Goal: Task Accomplishment & Management: Use online tool/utility

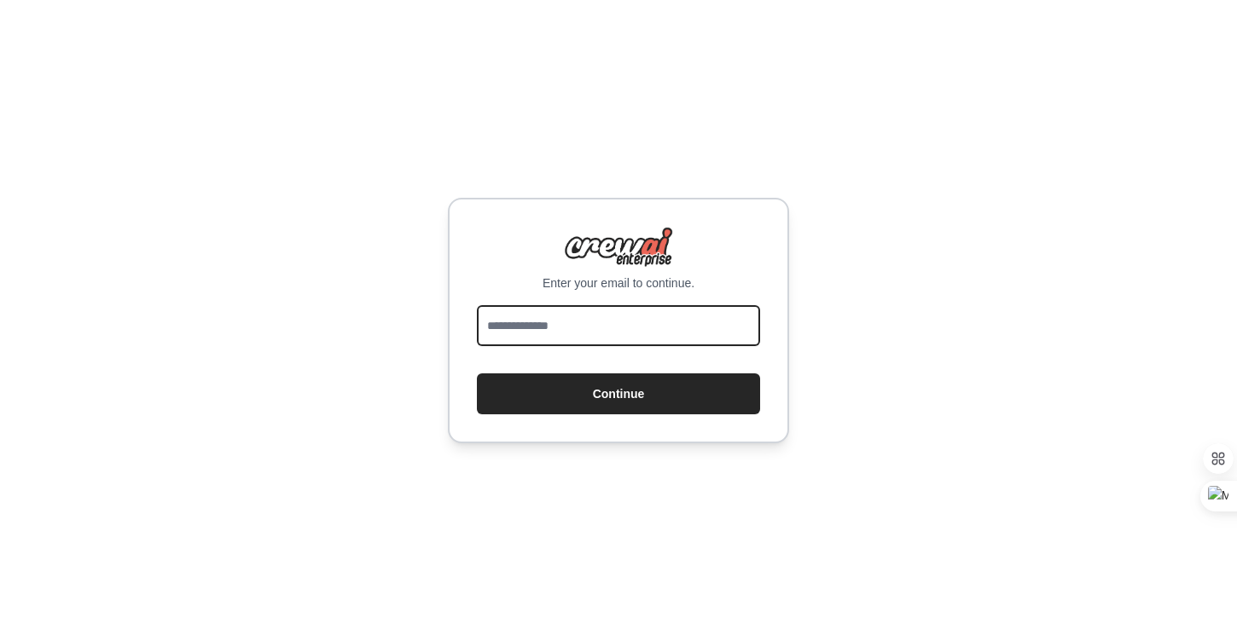
click at [577, 331] on input "email" at bounding box center [618, 325] width 283 height 41
type input "**********"
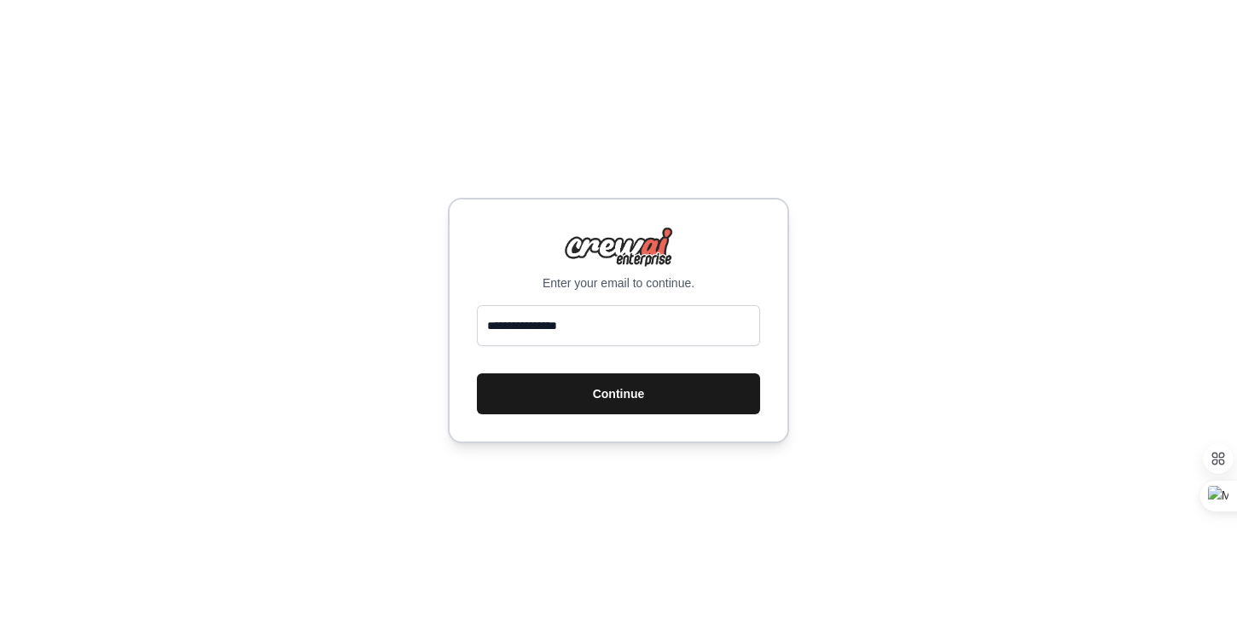
click at [572, 404] on button "Continue" at bounding box center [618, 394] width 283 height 41
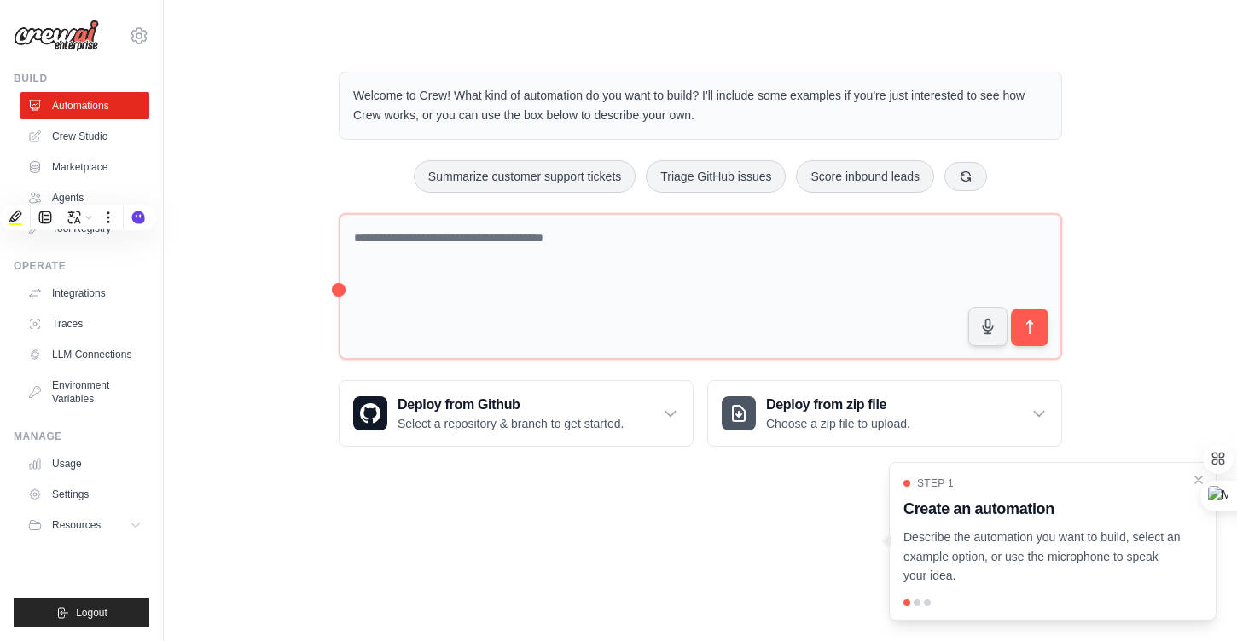
click at [61, 42] on img at bounding box center [56, 36] width 85 height 32
click at [67, 30] on img at bounding box center [56, 36] width 85 height 32
click at [233, 97] on div "Welcome to Crew! What kind of automation do you want to build? I'll include som…" at bounding box center [700, 259] width 1018 height 430
click at [59, 32] on img at bounding box center [56, 36] width 85 height 32
click at [81, 37] on img at bounding box center [56, 36] width 85 height 32
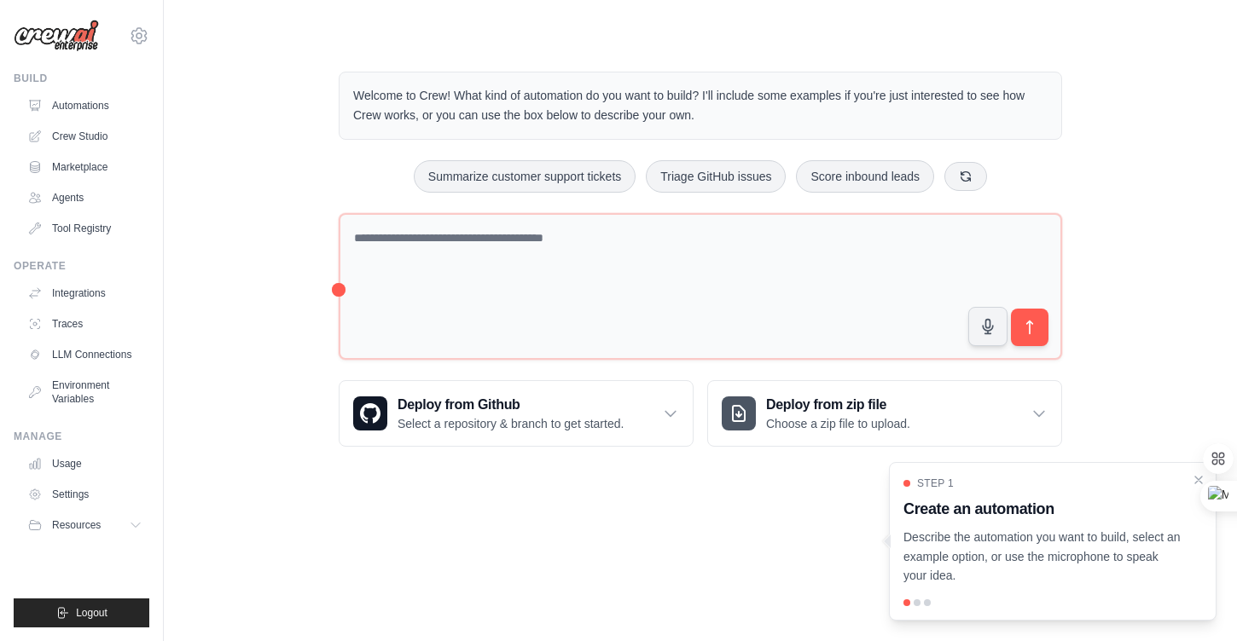
click at [576, 101] on p "Welcome to Crew! What kind of automation do you want to build? I'll include som…" at bounding box center [700, 105] width 694 height 39
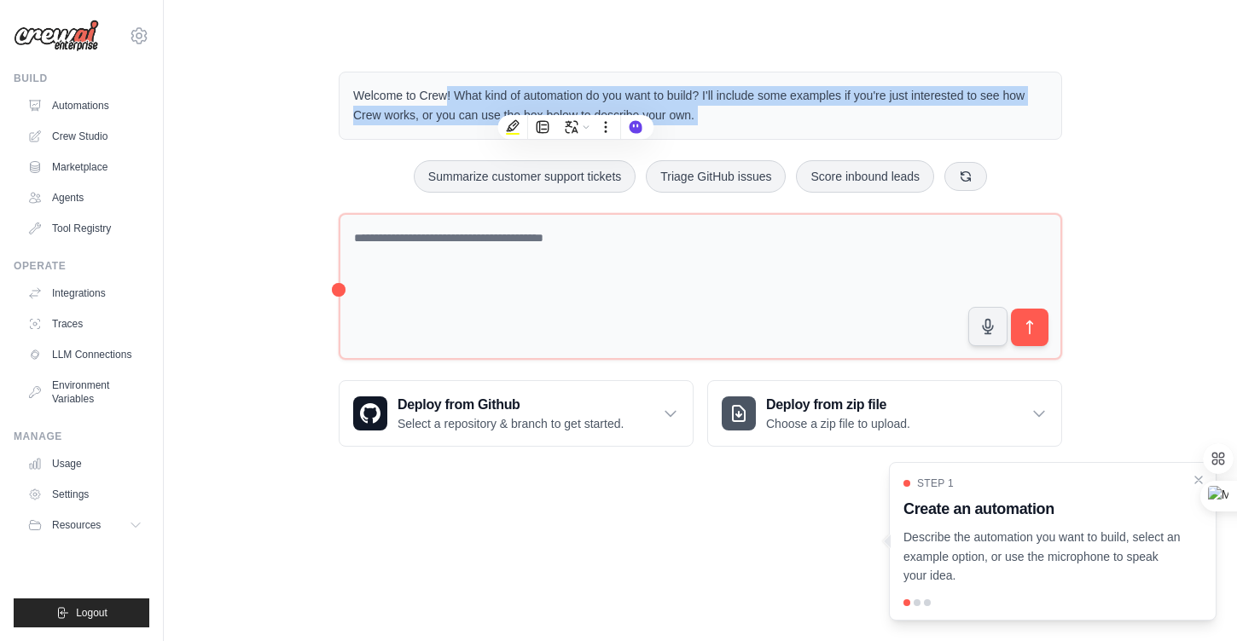
click at [835, 73] on div "Welcome to Crew! What kind of automation do you want to build? I'll include som…" at bounding box center [700, 106] width 723 height 68
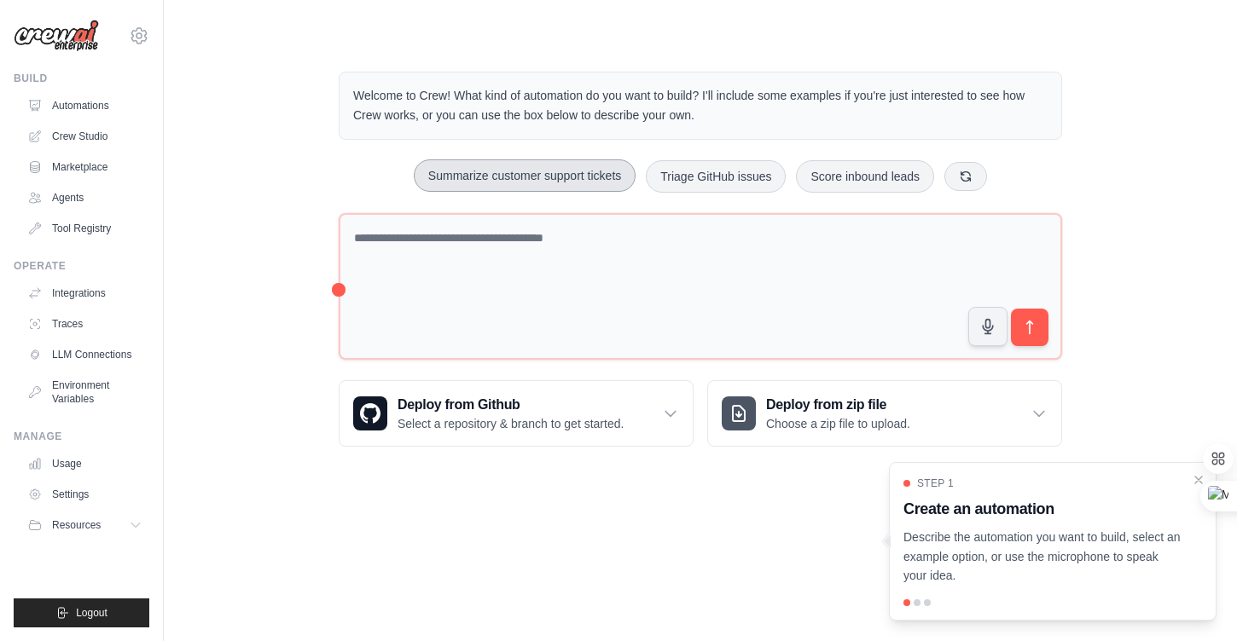
click at [546, 187] on button "Summarize customer support tickets" at bounding box center [525, 175] width 222 height 32
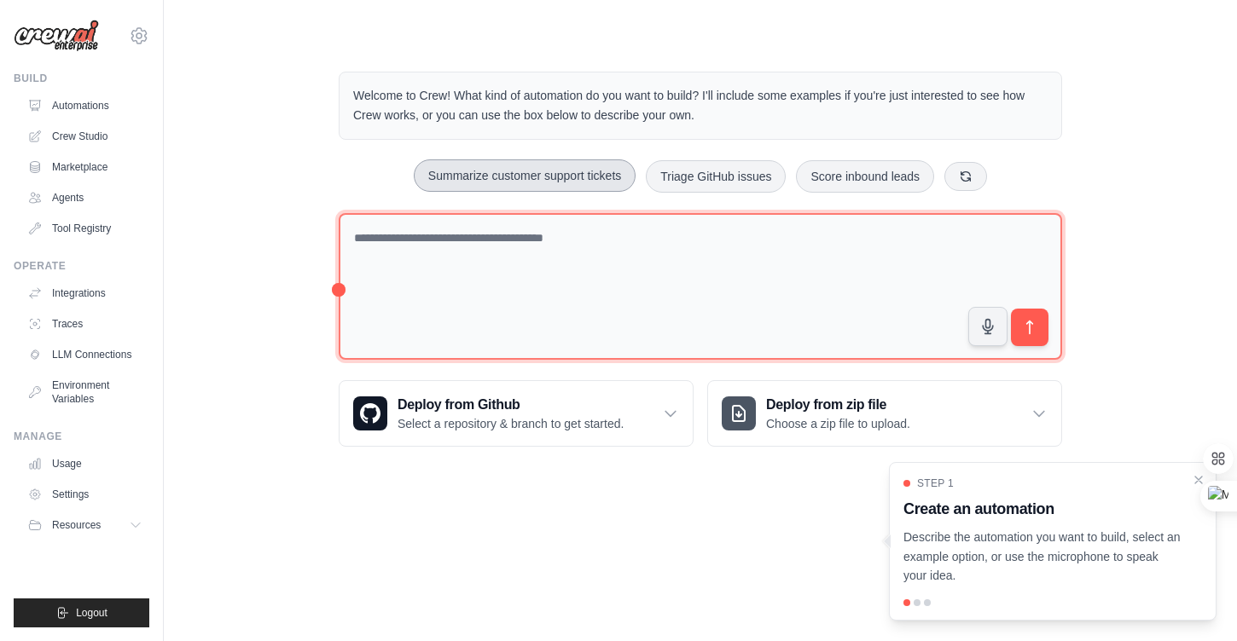
type textarea "**********"
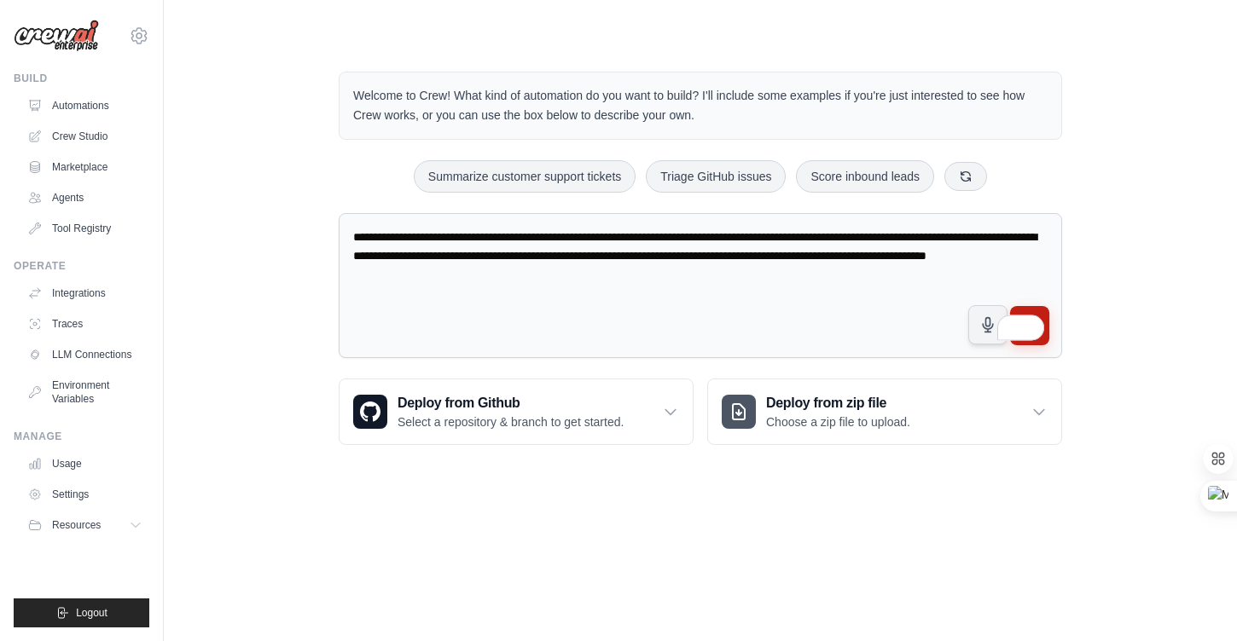
click at [1035, 312] on button "submit" at bounding box center [1029, 325] width 39 height 39
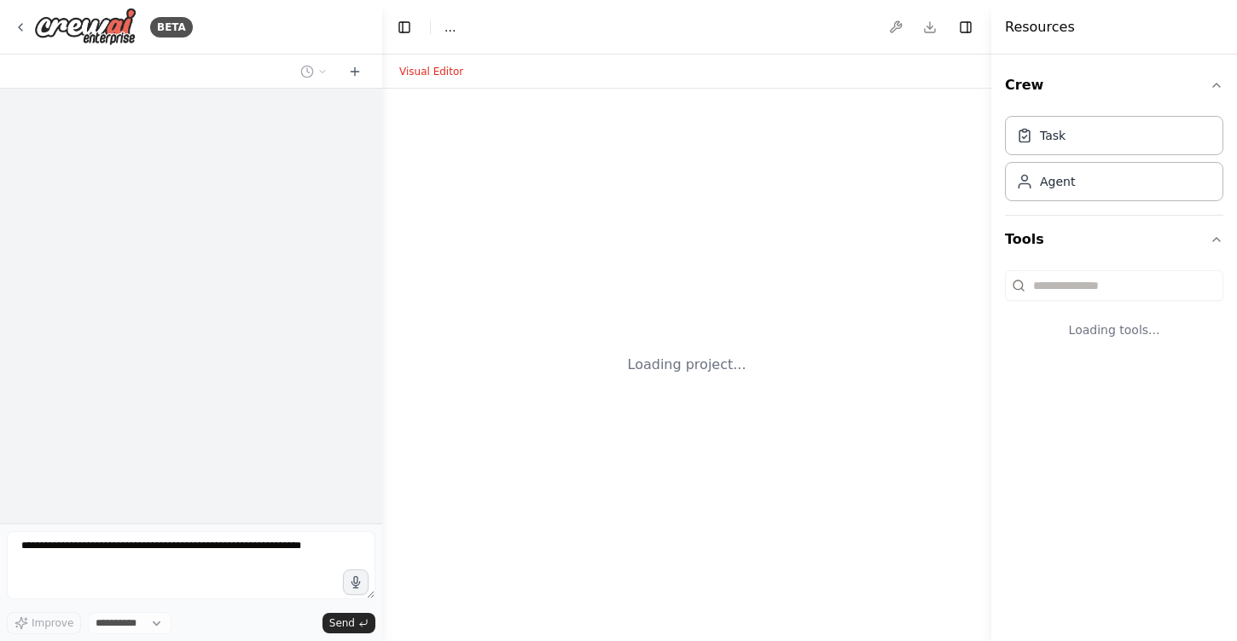
select select "****"
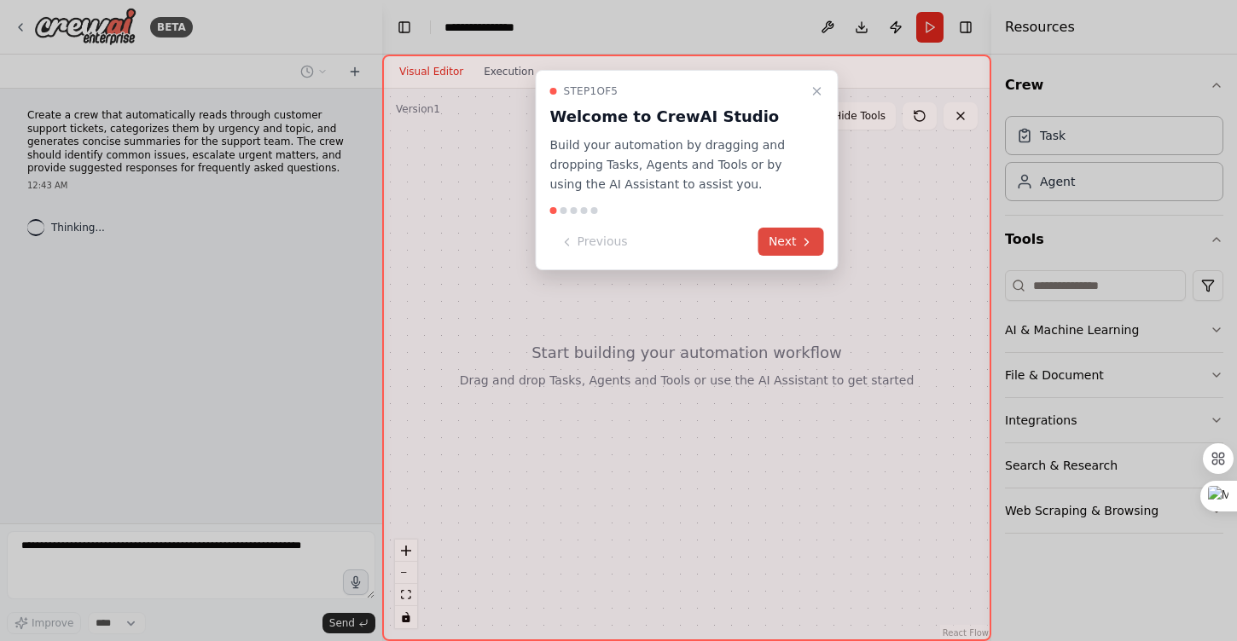
click at [764, 246] on button "Next" at bounding box center [791, 242] width 66 height 28
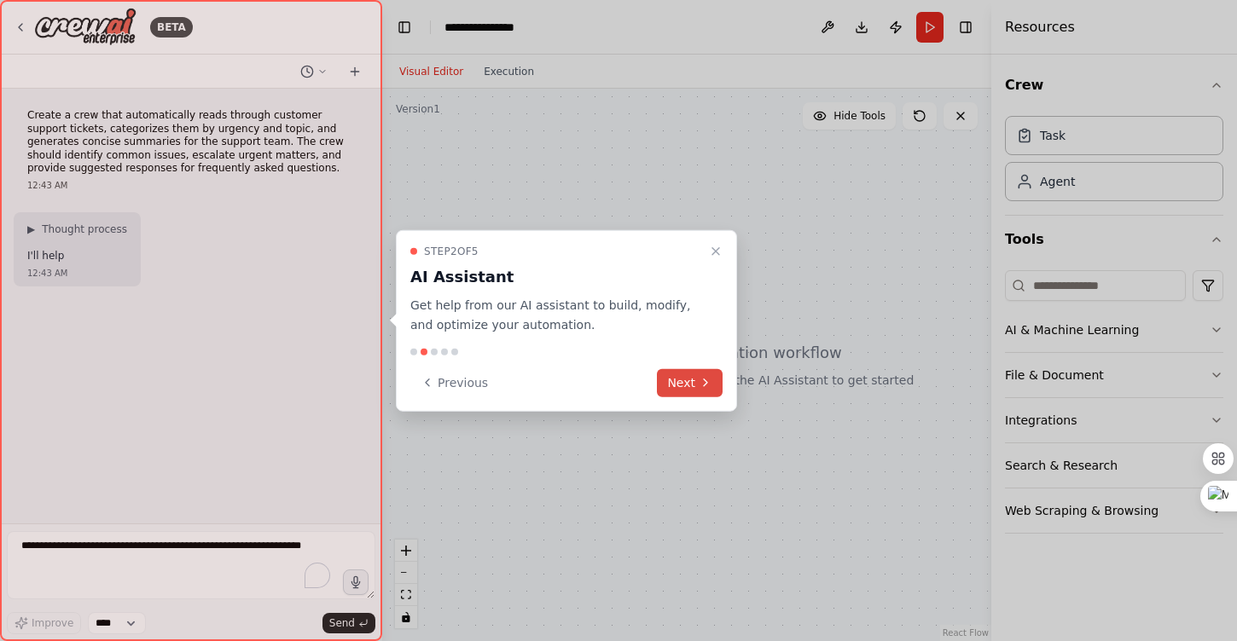
click at [692, 384] on button "Next" at bounding box center [690, 382] width 66 height 28
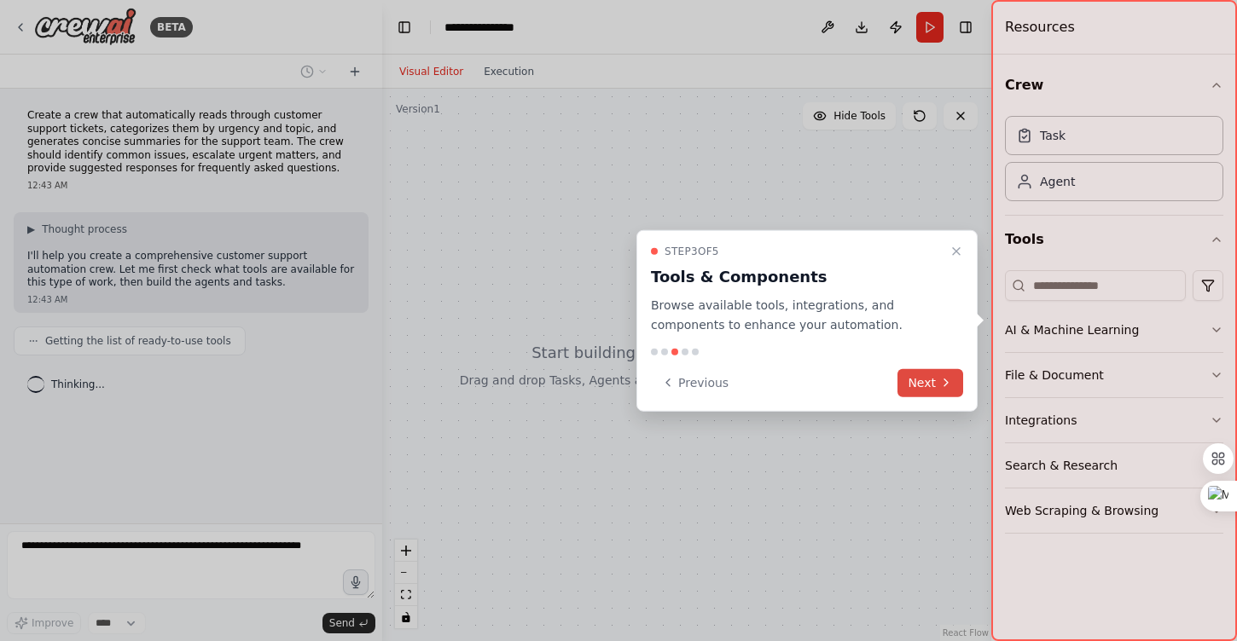
click at [916, 386] on button "Next" at bounding box center [930, 382] width 66 height 28
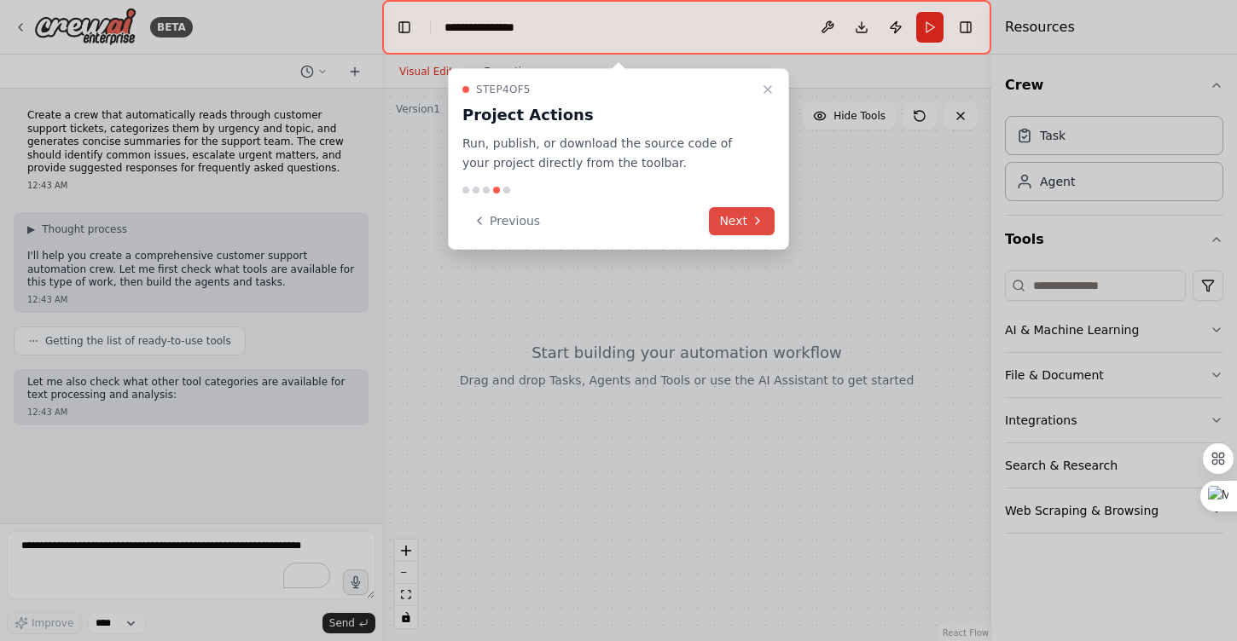
click at [759, 230] on button "Next" at bounding box center [742, 221] width 66 height 28
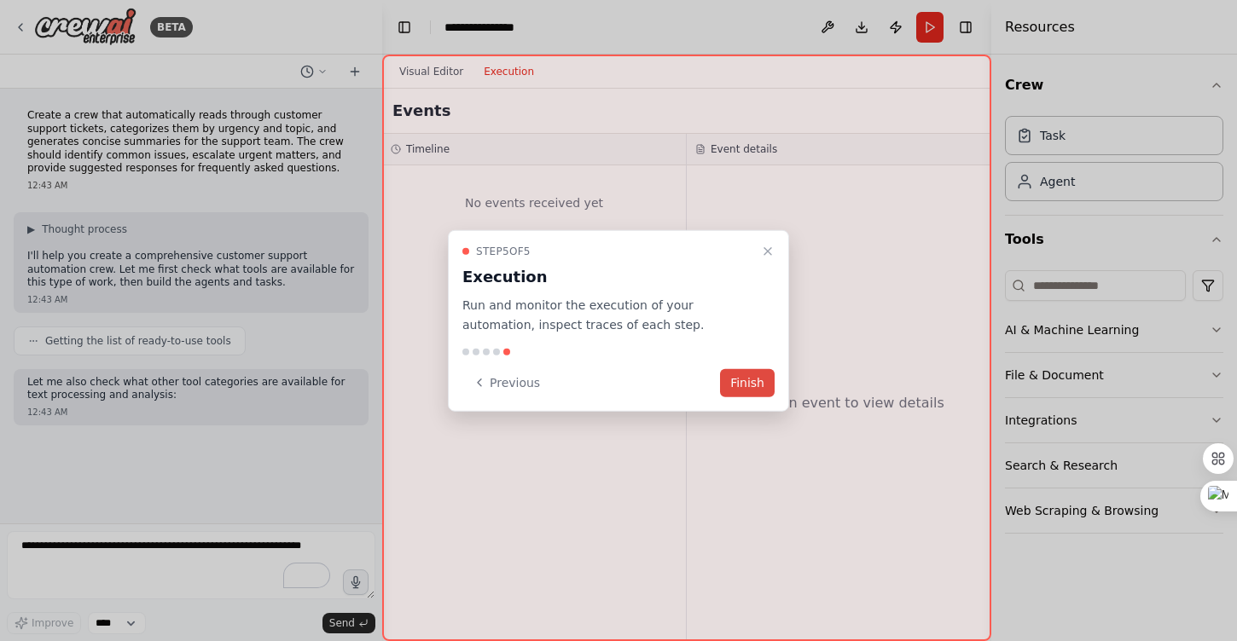
click at [736, 376] on button "Finish" at bounding box center [747, 382] width 55 height 28
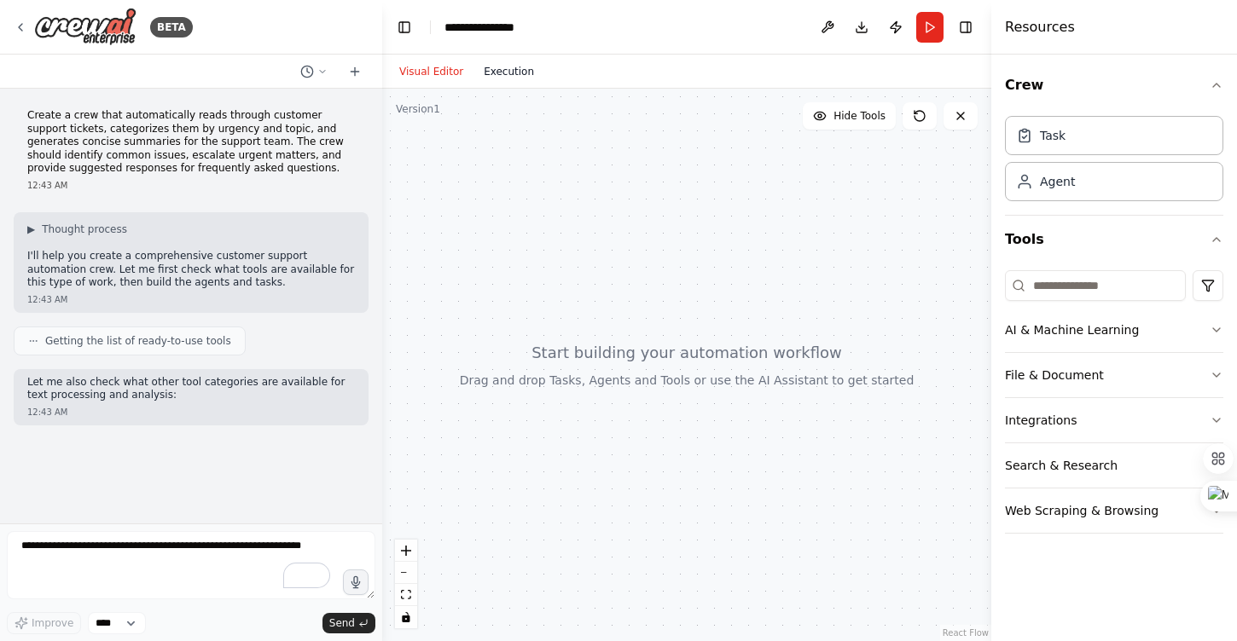
click at [495, 77] on button "Execution" at bounding box center [508, 71] width 71 height 20
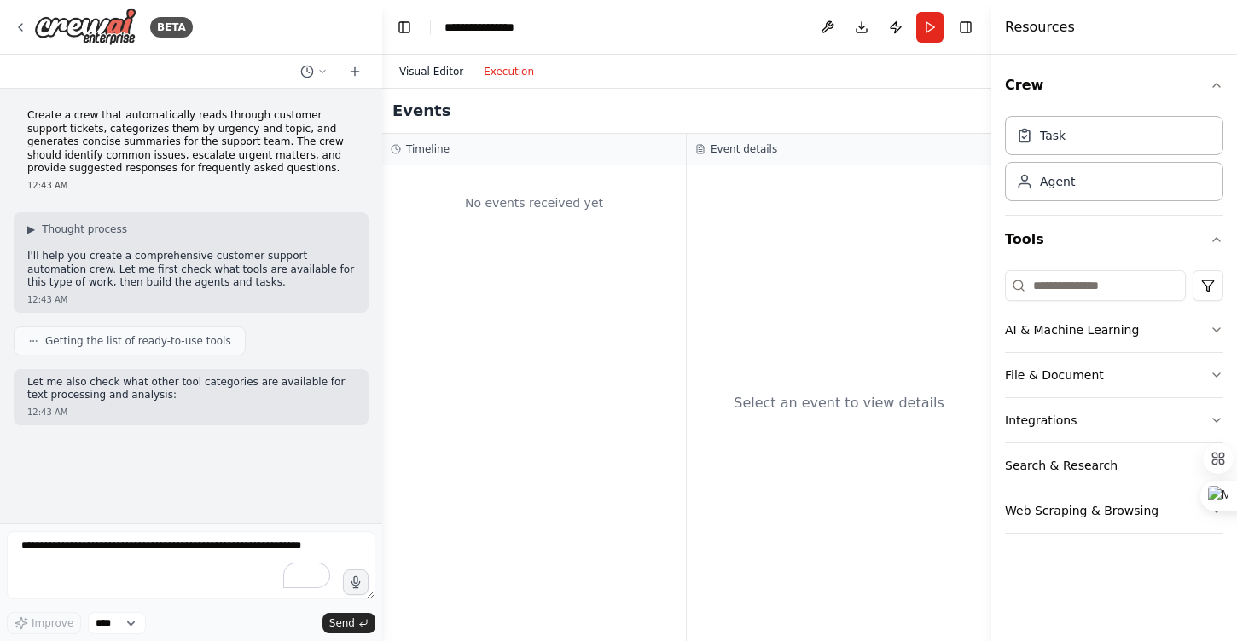
click at [444, 76] on button "Visual Editor" at bounding box center [431, 71] width 84 height 20
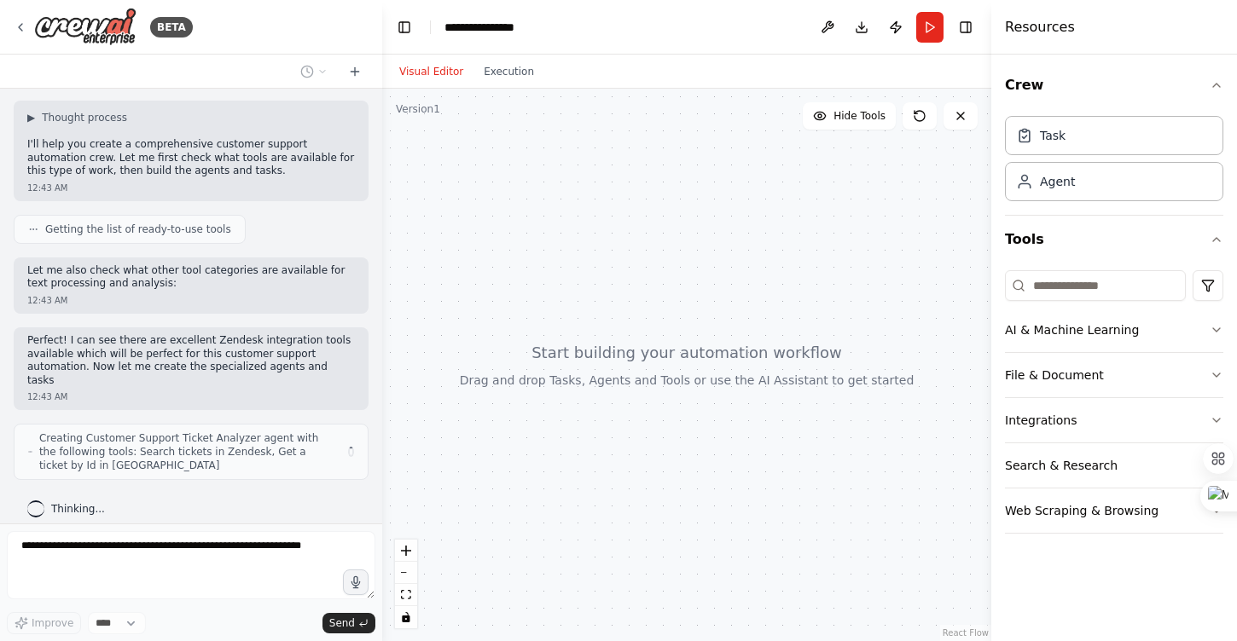
scroll to position [125, 0]
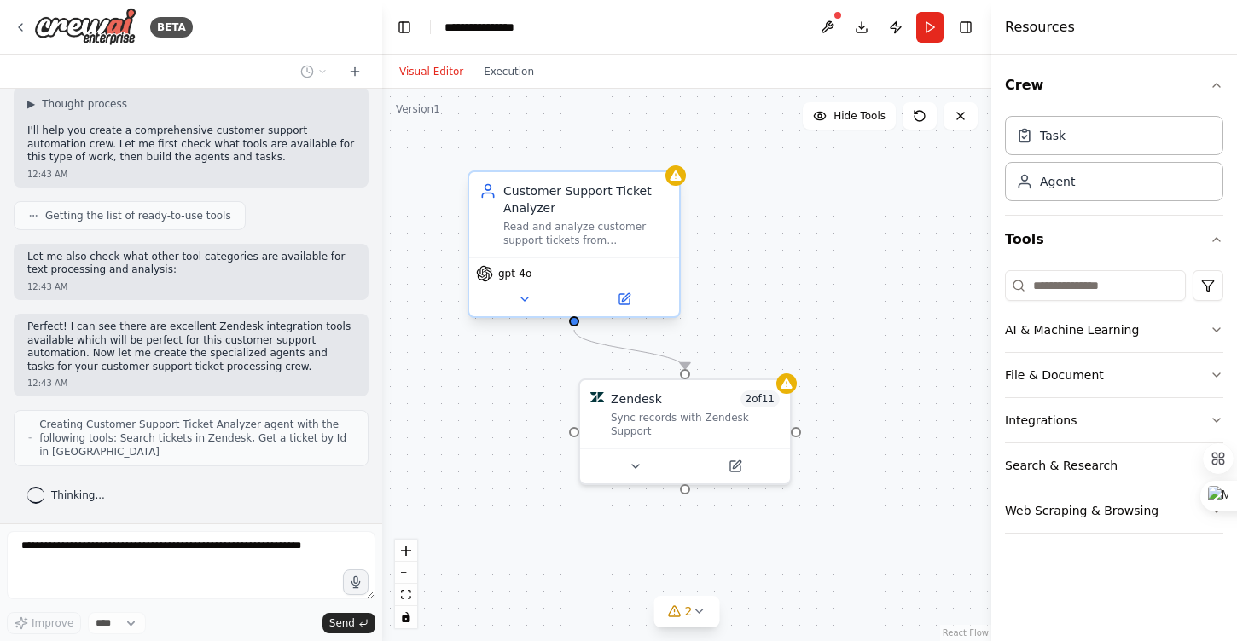
click at [521, 217] on div "Customer Support Ticket Analyzer Read and analyze customer support tickets from…" at bounding box center [585, 215] width 165 height 65
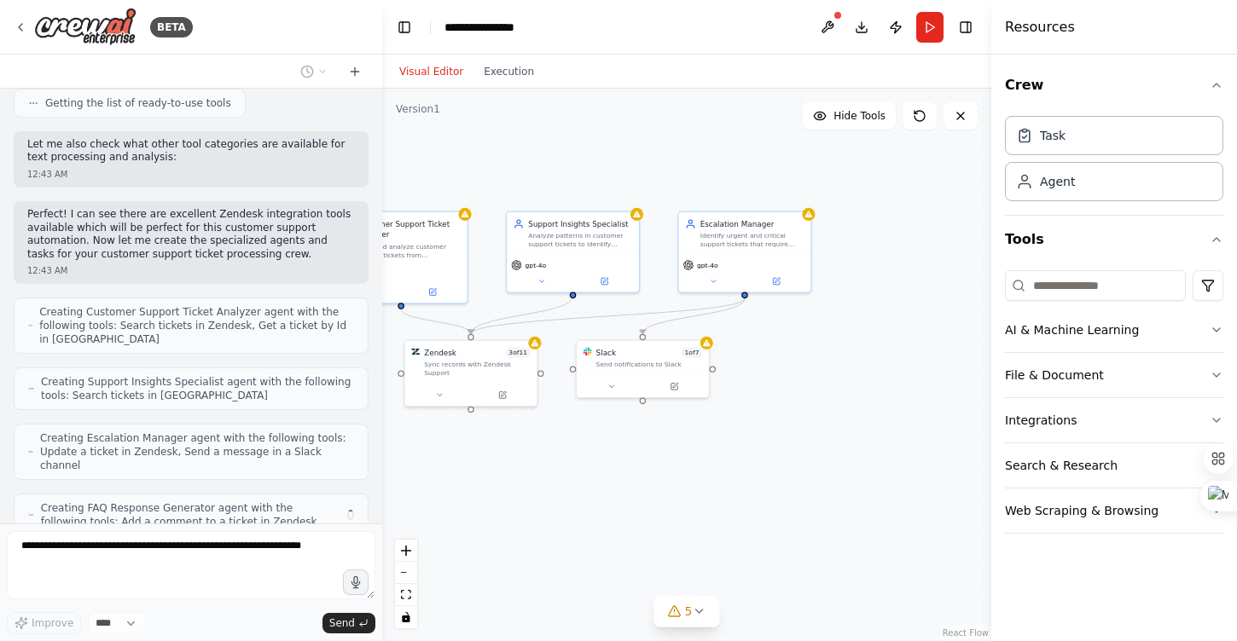
scroll to position [294, 0]
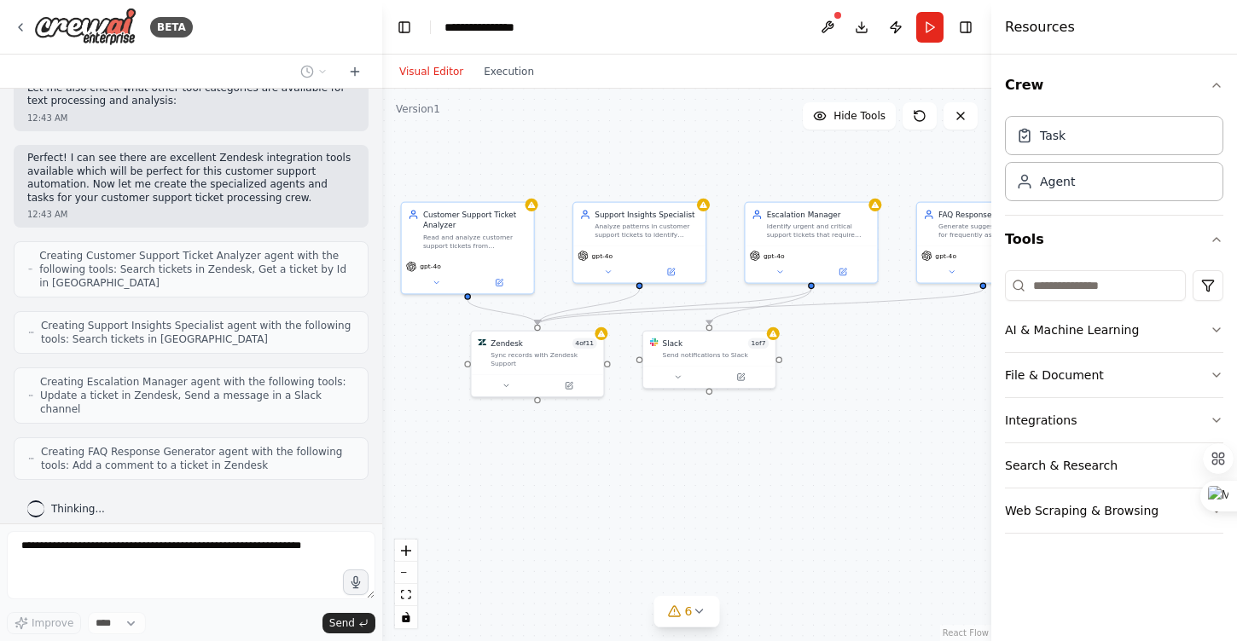
drag, startPoint x: 826, startPoint y: 445, endPoint x: 613, endPoint y: 432, distance: 212.8
click at [613, 432] on div ".deletable-edge-delete-btn { width: 20px; height: 20px; border: 0px solid #ffff…" at bounding box center [686, 365] width 609 height 553
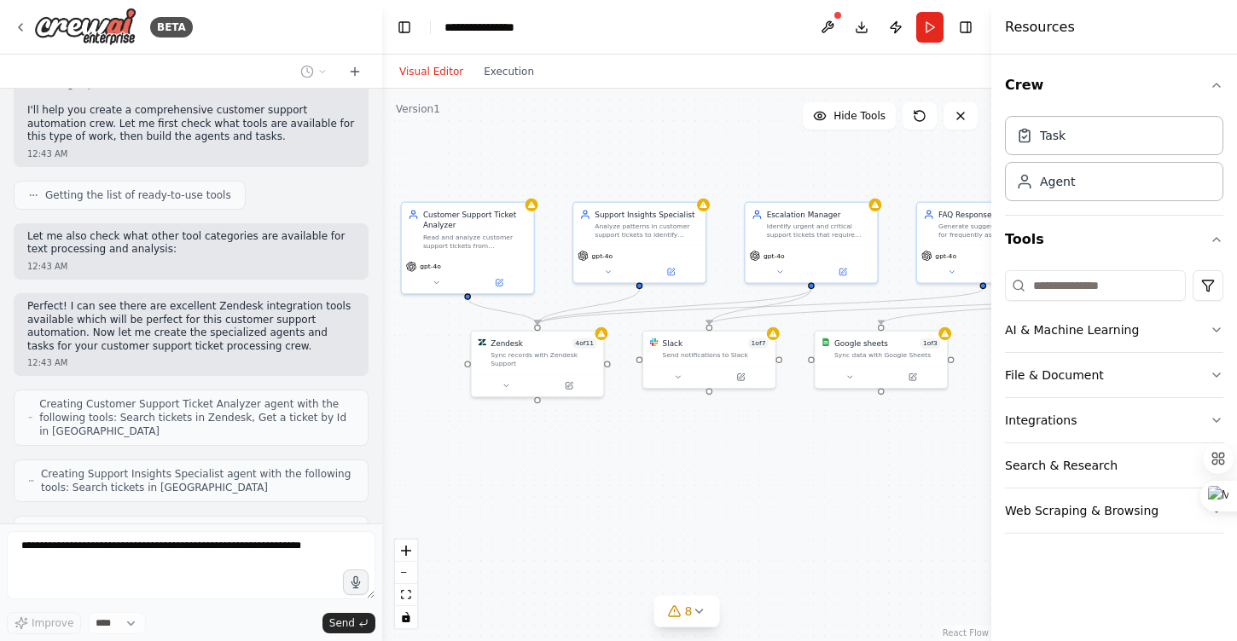
scroll to position [0, 0]
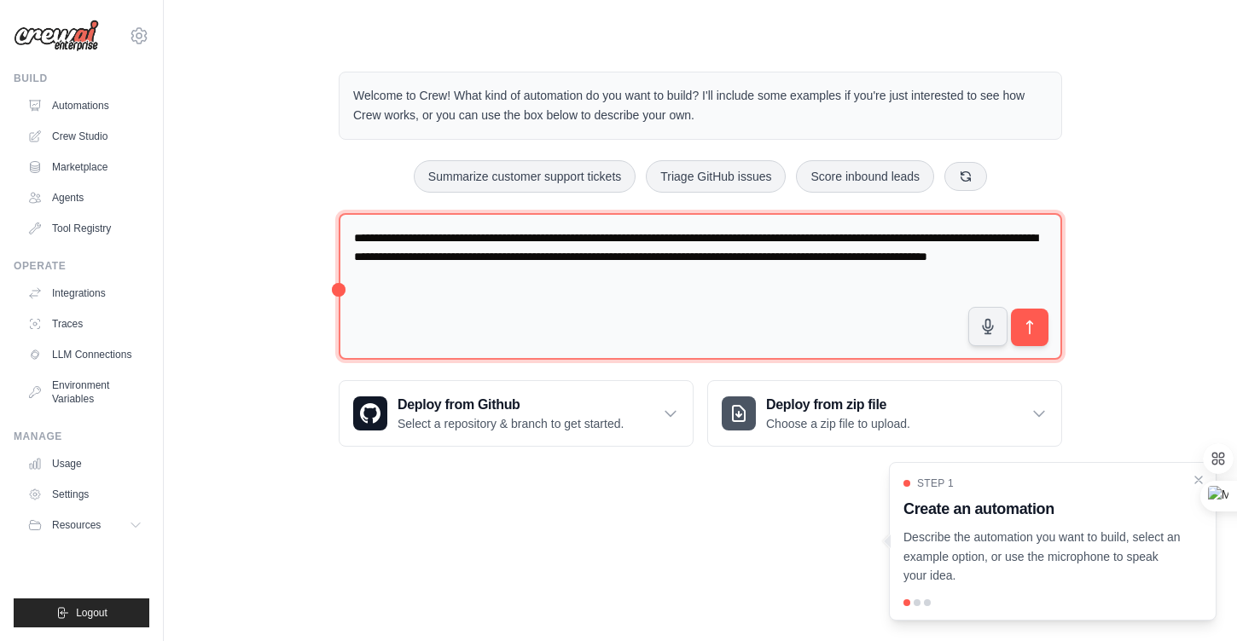
click at [477, 287] on textarea "**********" at bounding box center [700, 287] width 723 height 148
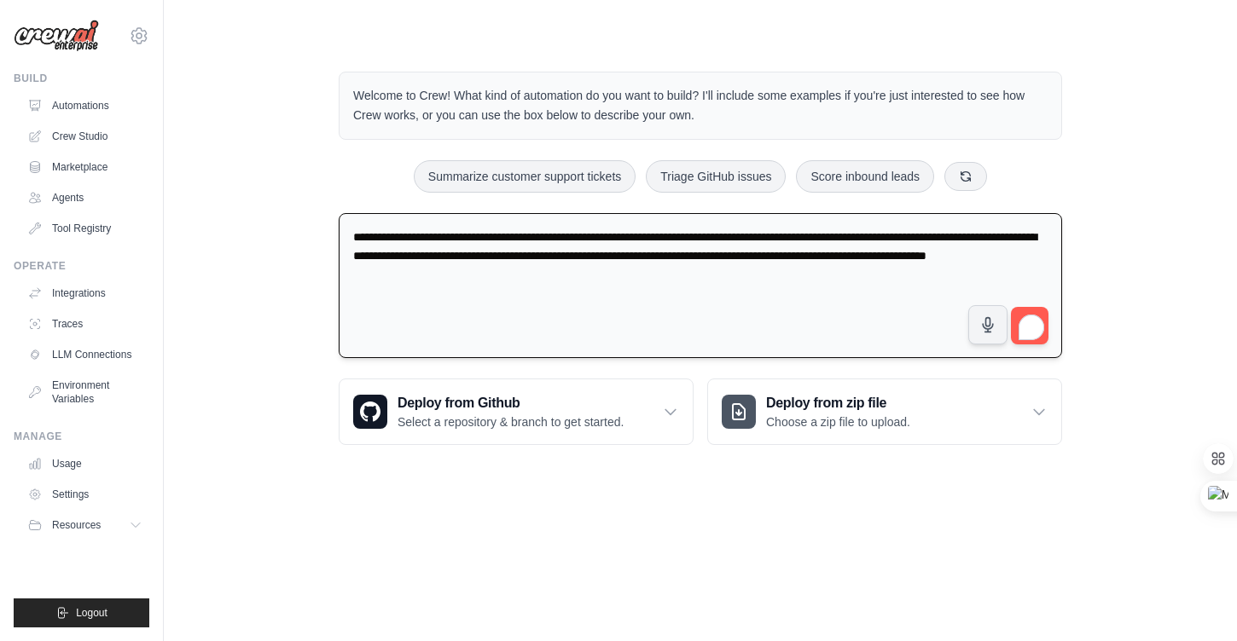
click at [477, 287] on textarea "**********" at bounding box center [700, 286] width 723 height 146
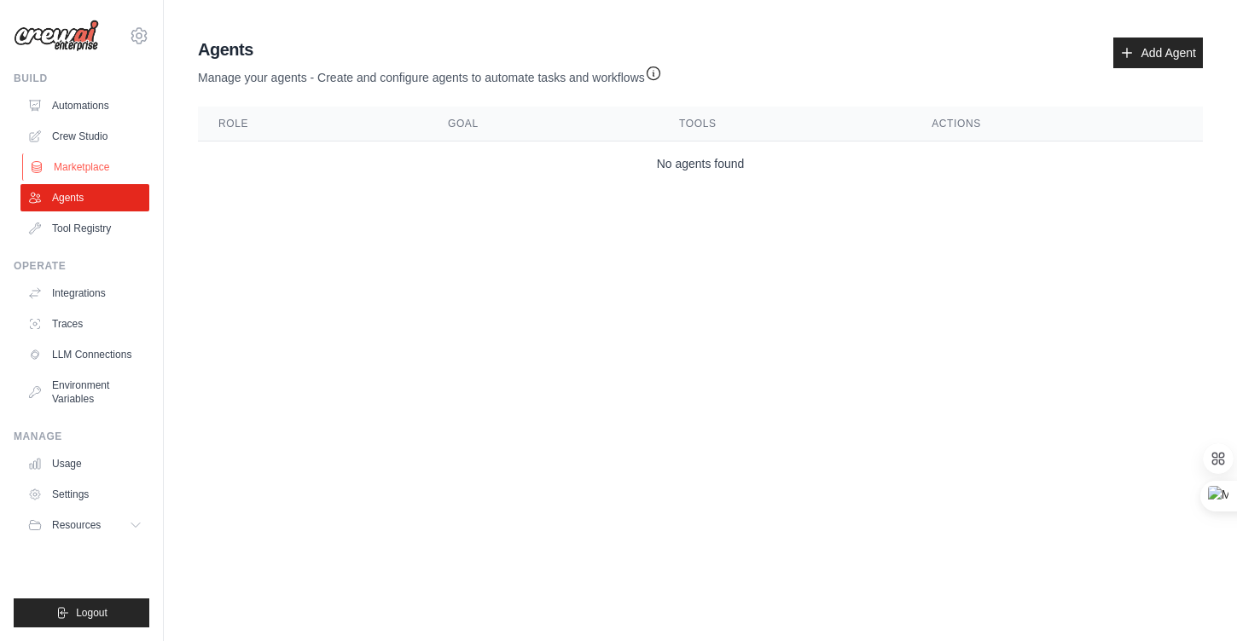
click at [83, 159] on link "Marketplace" at bounding box center [86, 167] width 129 height 27
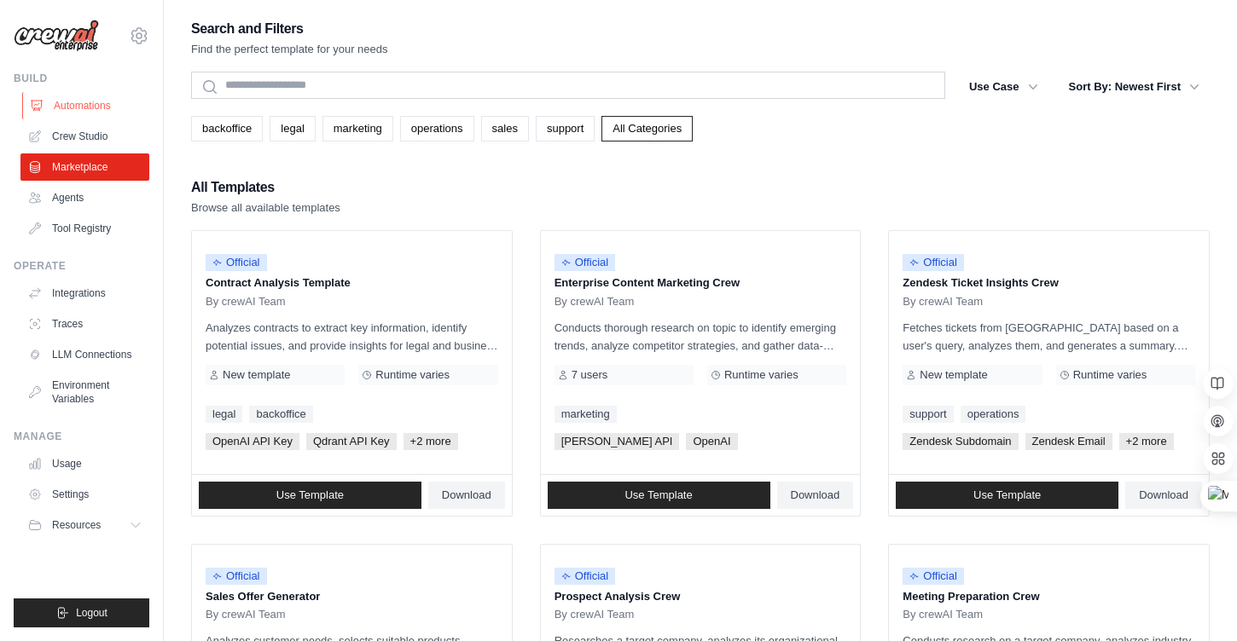
click at [84, 109] on link "Automations" at bounding box center [86, 105] width 129 height 27
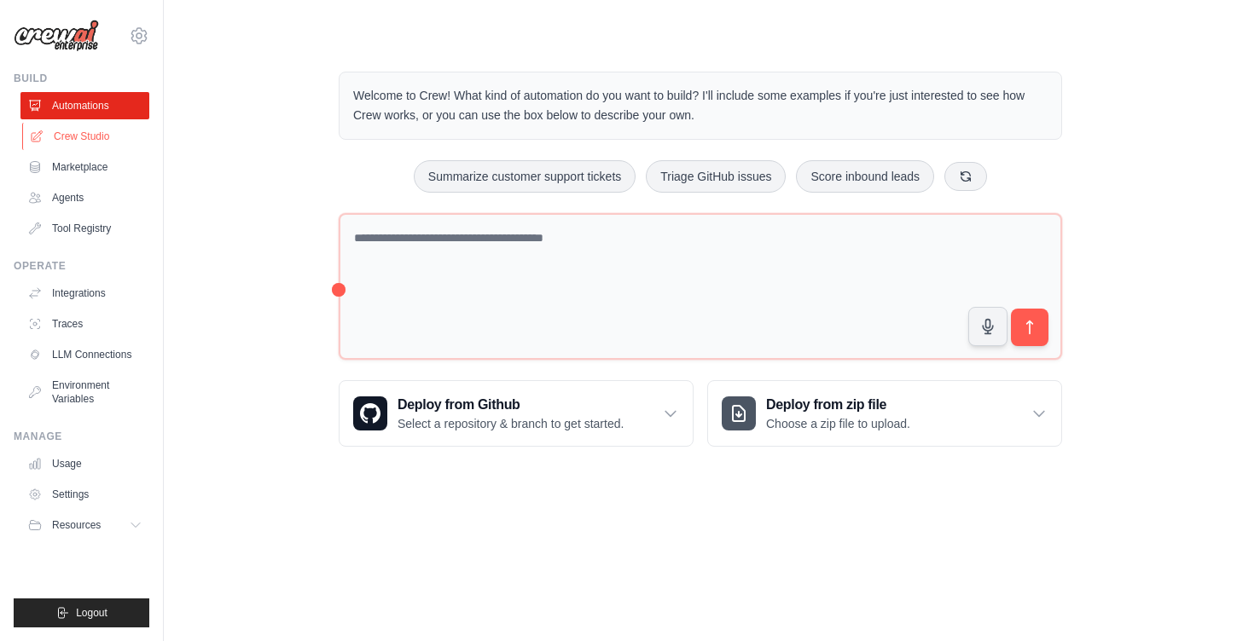
click at [80, 140] on link "Crew Studio" at bounding box center [86, 136] width 129 height 27
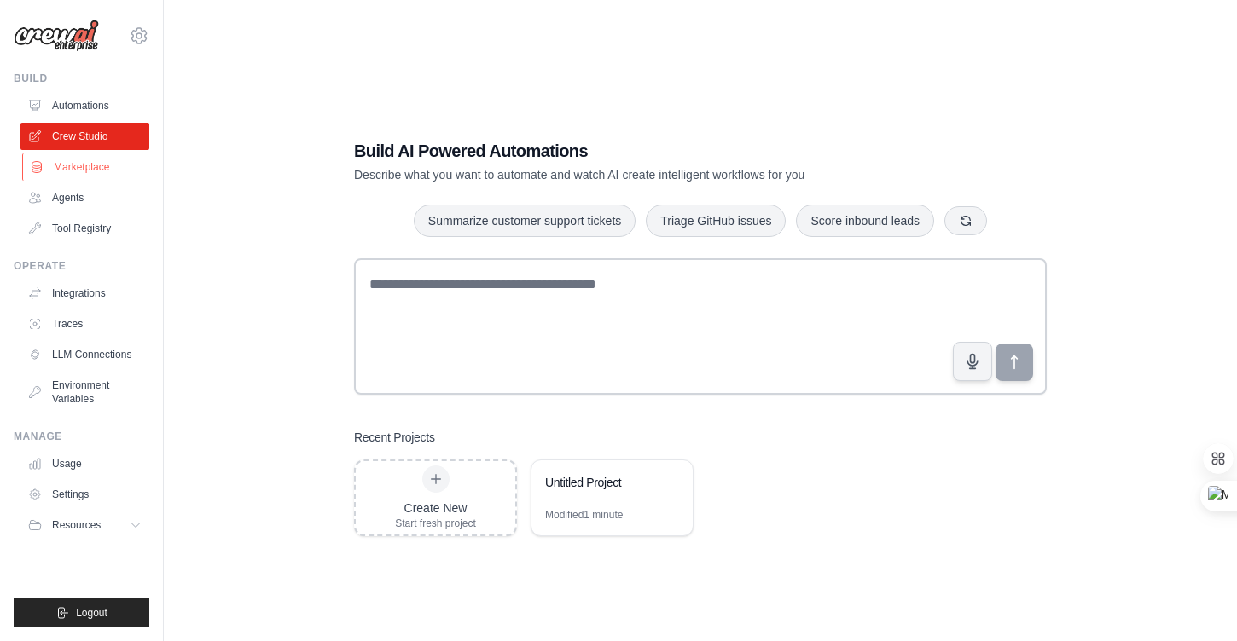
click at [81, 163] on link "Marketplace" at bounding box center [86, 167] width 129 height 27
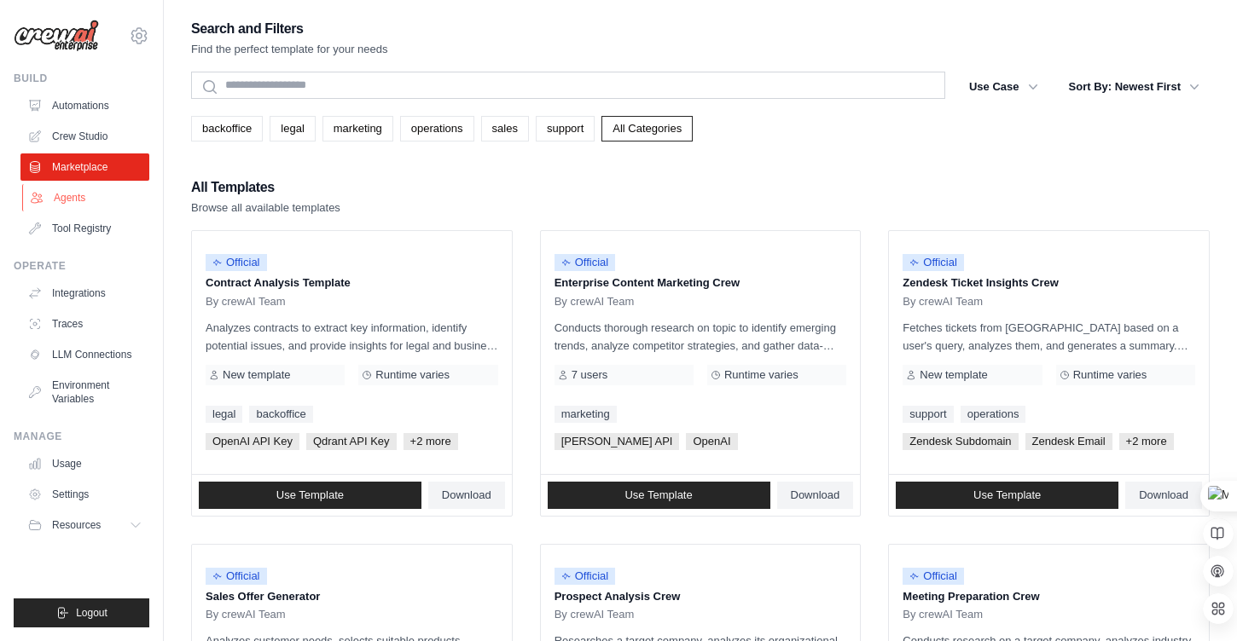
click at [80, 206] on link "Agents" at bounding box center [86, 197] width 129 height 27
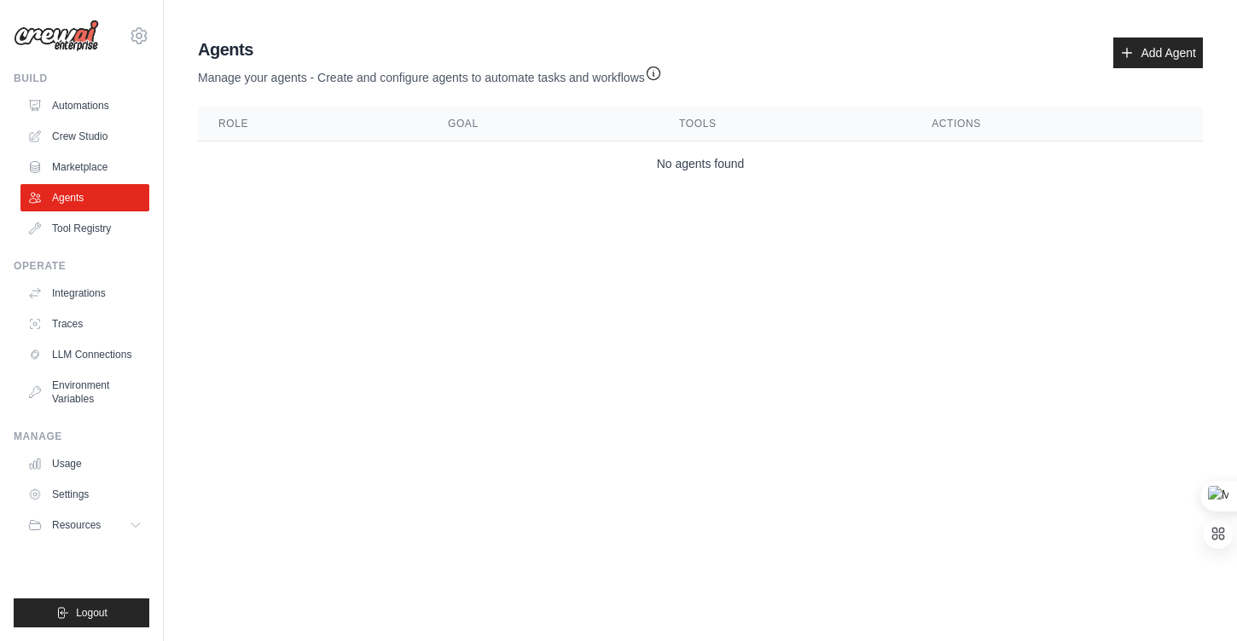
click at [80, 223] on link "Tool Registry" at bounding box center [84, 228] width 129 height 27
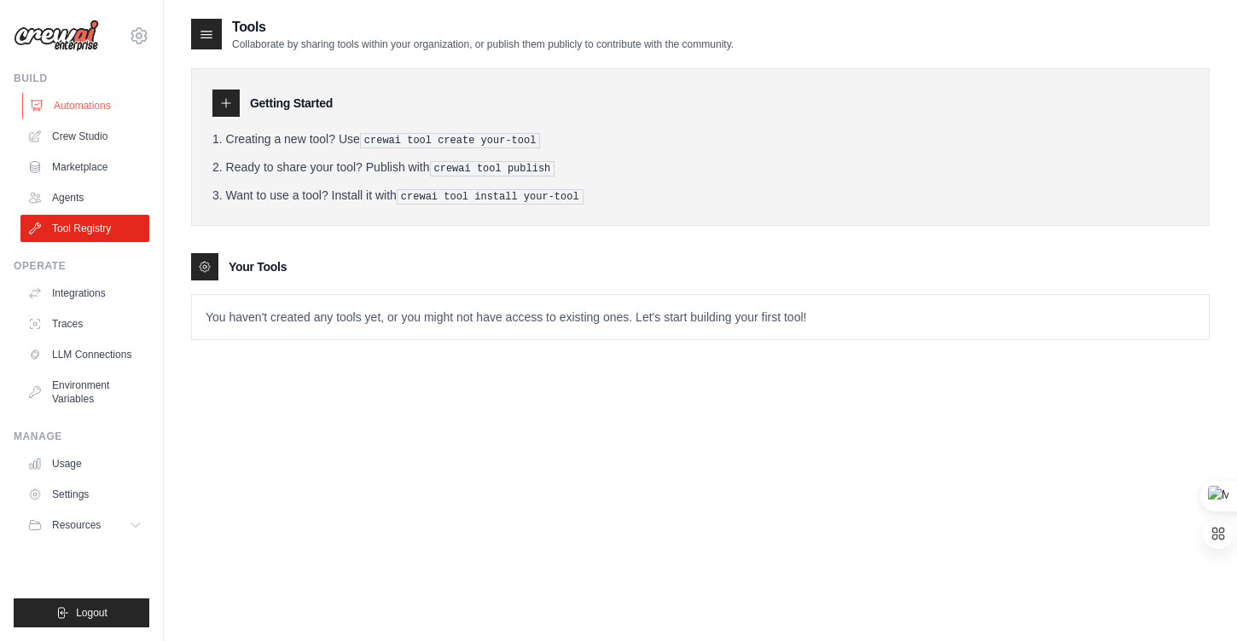
click at [78, 96] on link "Automations" at bounding box center [86, 105] width 129 height 27
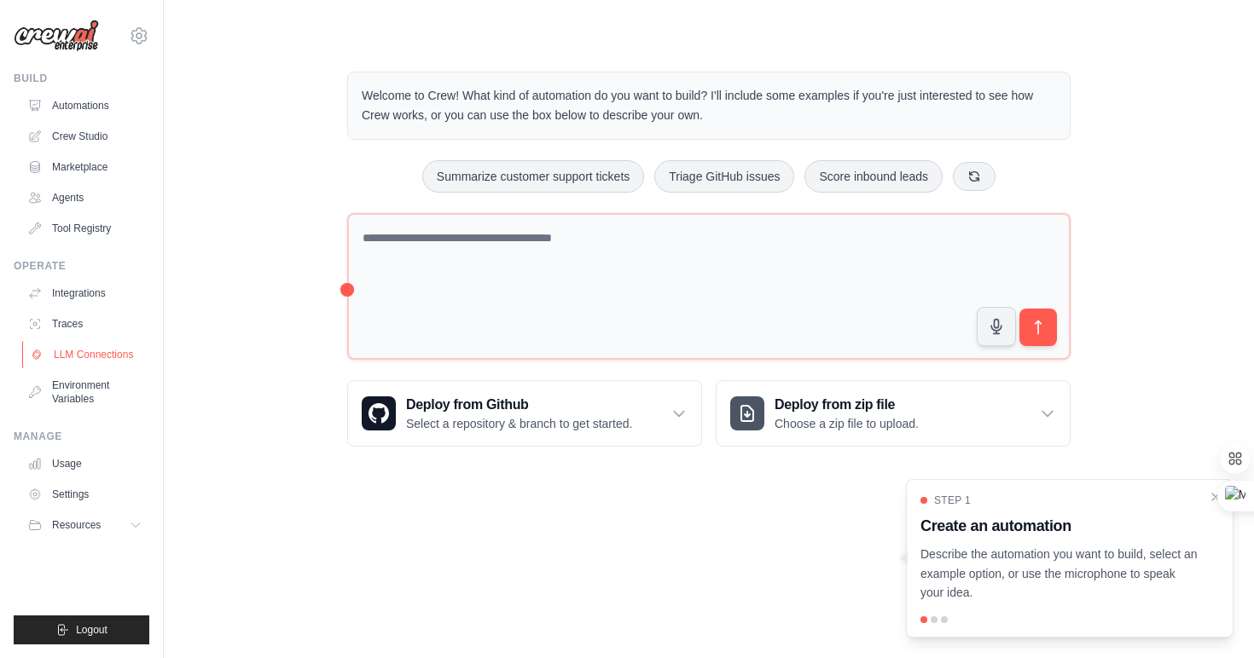
click at [119, 357] on link "LLM Connections" at bounding box center [86, 354] width 129 height 27
